Goal: Navigation & Orientation: Find specific page/section

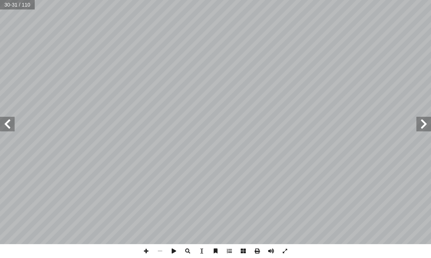
click at [421, 122] on span at bounding box center [424, 124] width 15 height 15
click at [419, 121] on span at bounding box center [424, 124] width 15 height 15
click at [9, 121] on span at bounding box center [7, 124] width 15 height 15
click at [5, 121] on span at bounding box center [7, 124] width 15 height 15
click at [7, 118] on span at bounding box center [7, 124] width 15 height 15
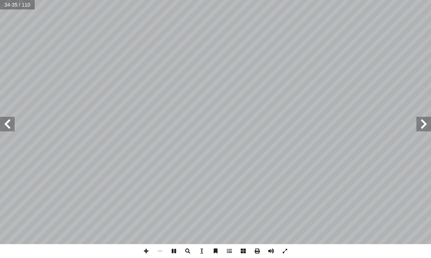
click at [7, 122] on span at bounding box center [7, 124] width 15 height 15
click at [4, 120] on span at bounding box center [7, 124] width 15 height 15
click at [9, 122] on span at bounding box center [7, 124] width 15 height 15
click at [5, 125] on span at bounding box center [7, 124] width 15 height 15
click at [8, 123] on span at bounding box center [7, 124] width 15 height 15
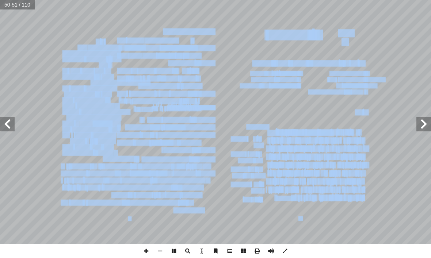
click at [7, 120] on span at bounding box center [7, 124] width 15 height 15
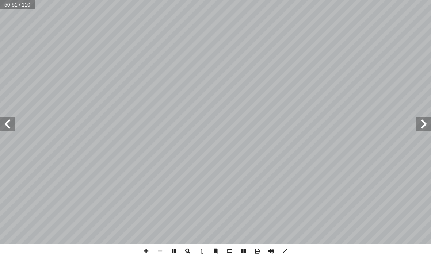
click at [417, 117] on span at bounding box center [424, 124] width 15 height 15
click at [4, 122] on span at bounding box center [7, 124] width 15 height 15
click at [8, 124] on span at bounding box center [7, 124] width 15 height 15
click at [10, 123] on span at bounding box center [7, 124] width 15 height 15
click at [8, 124] on span at bounding box center [7, 124] width 15 height 15
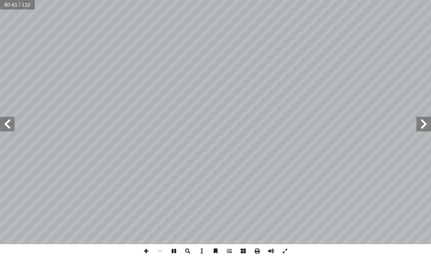
click at [4, 122] on span at bounding box center [7, 124] width 15 height 15
click at [8, 118] on span at bounding box center [7, 124] width 15 height 15
click at [8, 122] on span at bounding box center [7, 124] width 15 height 15
click at [9, 123] on span at bounding box center [7, 124] width 15 height 15
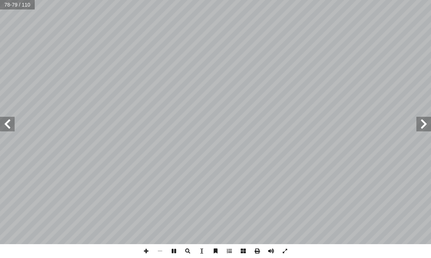
click at [5, 118] on span at bounding box center [7, 124] width 15 height 15
click at [8, 121] on span at bounding box center [7, 124] width 15 height 15
click at [427, 121] on span at bounding box center [424, 124] width 15 height 15
click at [419, 122] on span at bounding box center [424, 124] width 15 height 15
click at [0, 130] on span at bounding box center [7, 124] width 15 height 15
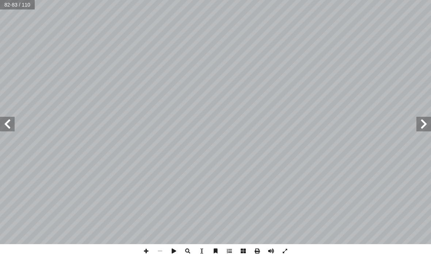
click at [14, 122] on span at bounding box center [7, 124] width 15 height 15
click at [422, 130] on span at bounding box center [424, 124] width 15 height 15
click at [317, 252] on div "درين على: � ن يكونوا ق أ ا ية الدرس � ع من الطلبة بعد نه ّ توق ُ ي هداف: أ ال� …" at bounding box center [215, 129] width 431 height 258
